Goal: Task Accomplishment & Management: Manage account settings

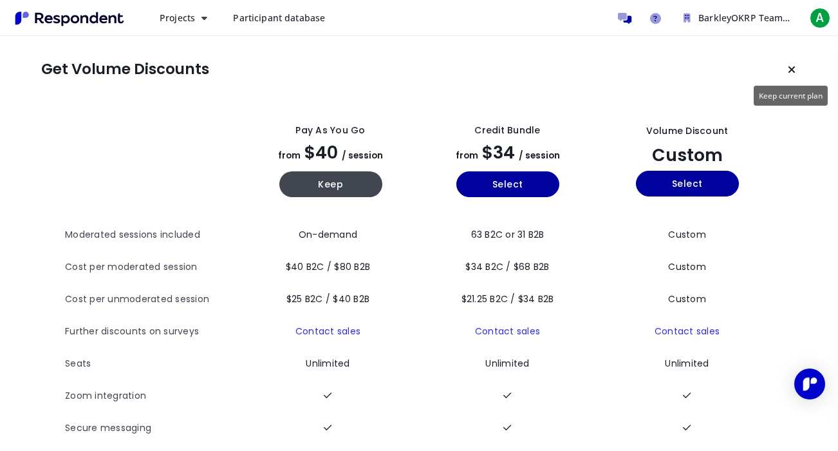
click at [797, 73] on button "Keep current plan" at bounding box center [792, 70] width 26 height 26
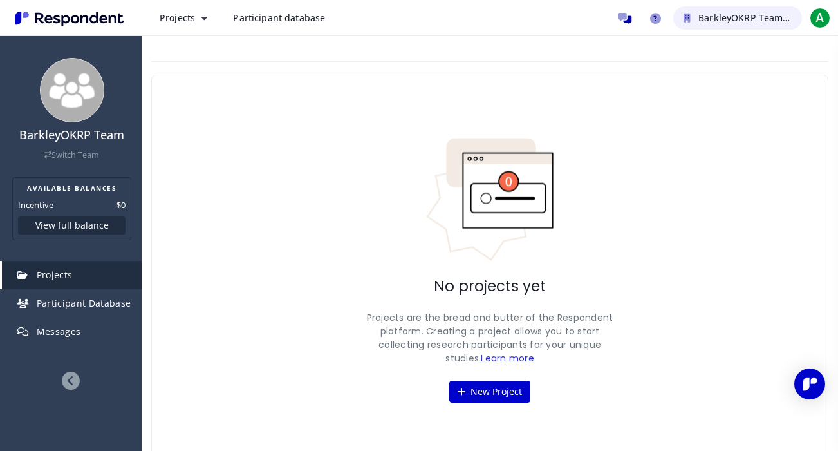
click at [731, 17] on span "BarkleyOKRP Team" at bounding box center [743, 18] width 91 height 12
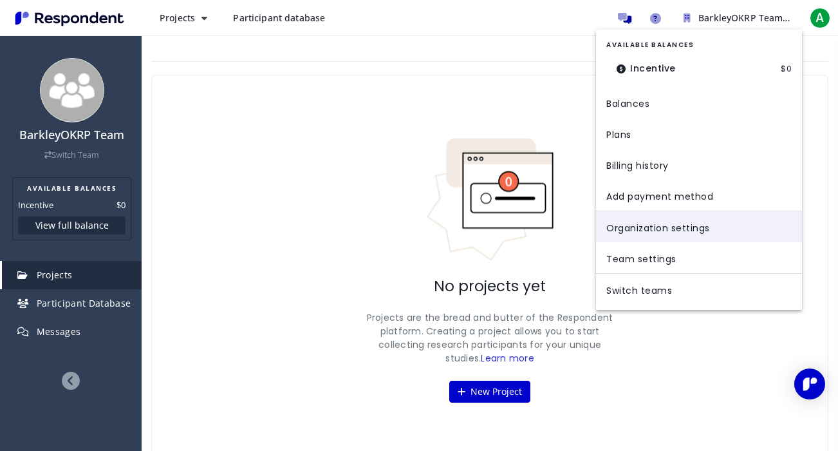
click at [694, 218] on link "Organization settings" at bounding box center [699, 226] width 206 height 31
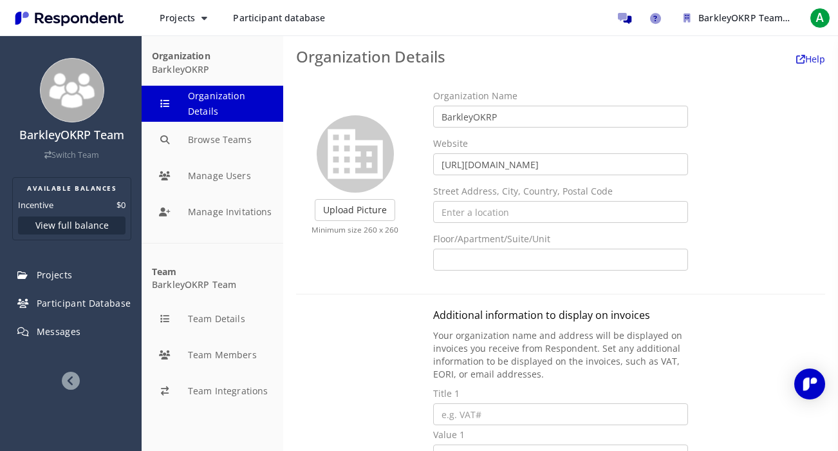
scroll to position [1, 0]
click at [657, 24] on link "Help and support" at bounding box center [655, 18] width 26 height 26
